Goal: Task Accomplishment & Management: Manage account settings

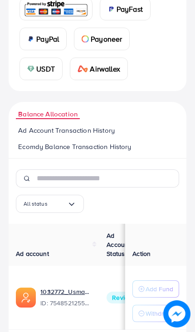
scroll to position [249, 0]
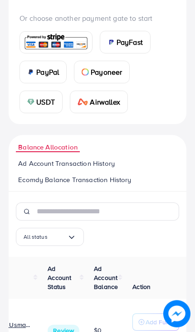
scroll to position [249, 0]
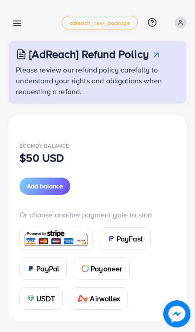
click at [19, 26] on line at bounding box center [17, 26] width 7 height 0
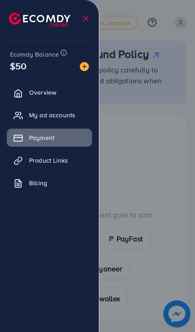
click at [74, 160] on link "Product Links" at bounding box center [49, 160] width 85 height 18
click at [65, 157] on span "Product Links" at bounding box center [48, 160] width 39 height 9
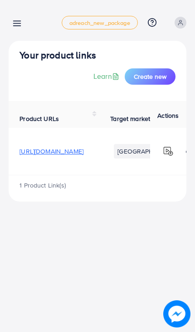
click at [55, 161] on div at bounding box center [97, 199] width 195 height 398
click at [83, 147] on span "https://www.tiktok.com/t/ZT6ThVpww/" at bounding box center [51, 151] width 64 height 9
click at [173, 152] on img at bounding box center [168, 151] width 11 height 11
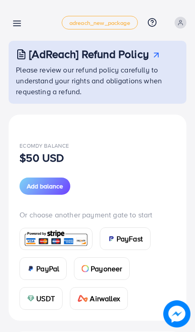
click at [14, 21] on icon at bounding box center [17, 24] width 10 height 10
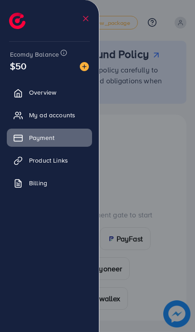
click at [82, 182] on link "Billing" at bounding box center [49, 183] width 85 height 18
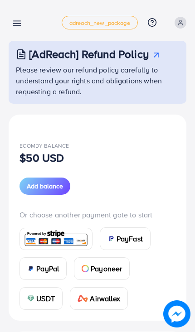
click at [18, 23] on icon at bounding box center [17, 24] width 10 height 10
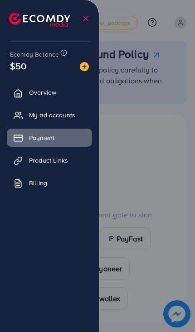
click at [16, 91] on icon at bounding box center [18, 93] width 9 height 9
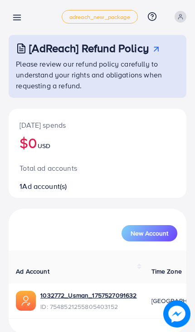
click at [14, 14] on icon at bounding box center [17, 18] width 10 height 10
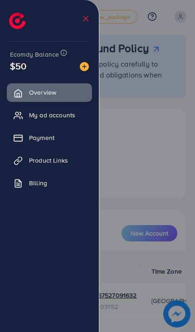
click at [22, 138] on line at bounding box center [18, 138] width 8 height 0
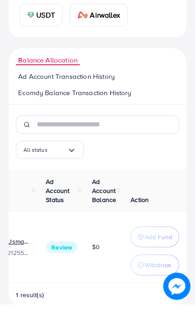
scroll to position [204, 0]
